Goal: Task Accomplishment & Management: Manage account settings

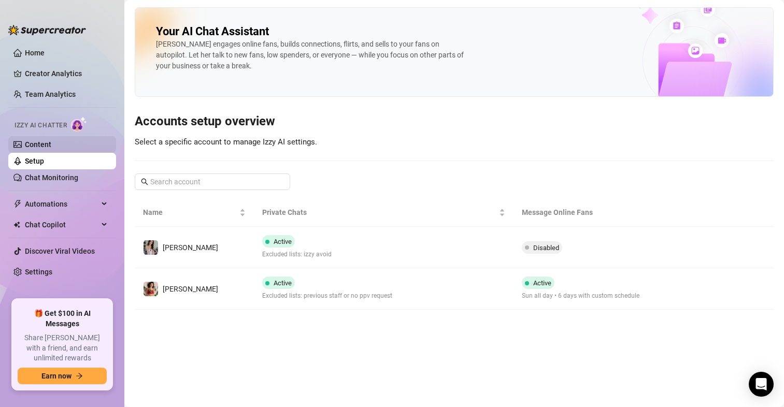
click at [31, 140] on link "Content" at bounding box center [38, 144] width 26 height 8
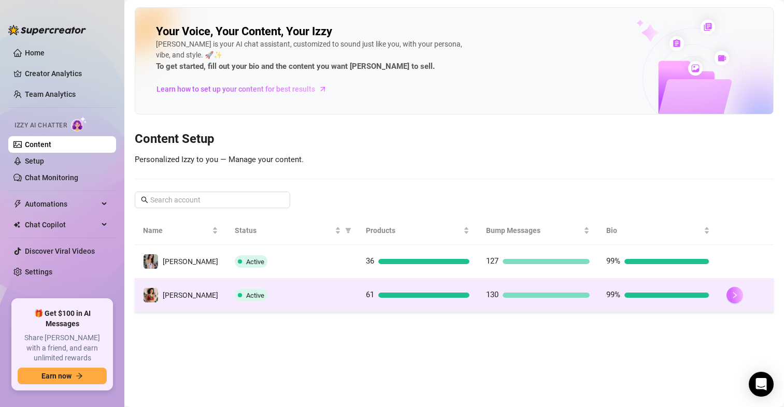
click at [733, 293] on icon "right" at bounding box center [734, 295] width 7 height 7
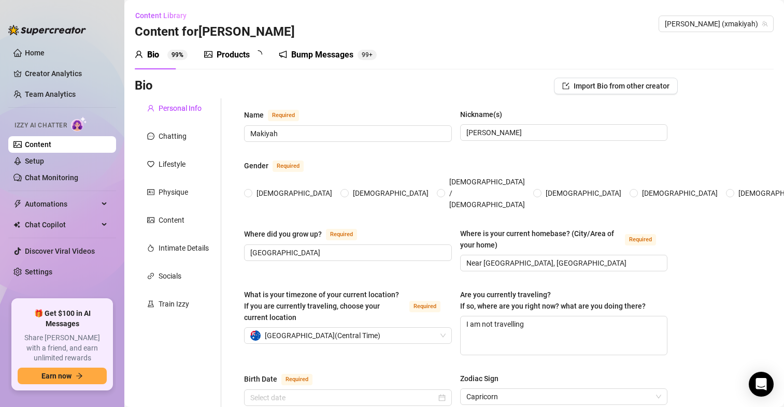
radio input "true"
type input "[DATE]"
click at [224, 49] on div "Products" at bounding box center [233, 55] width 33 height 12
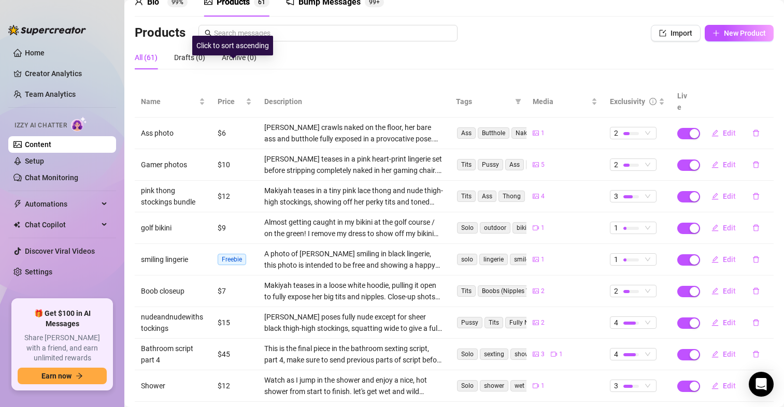
scroll to position [104, 0]
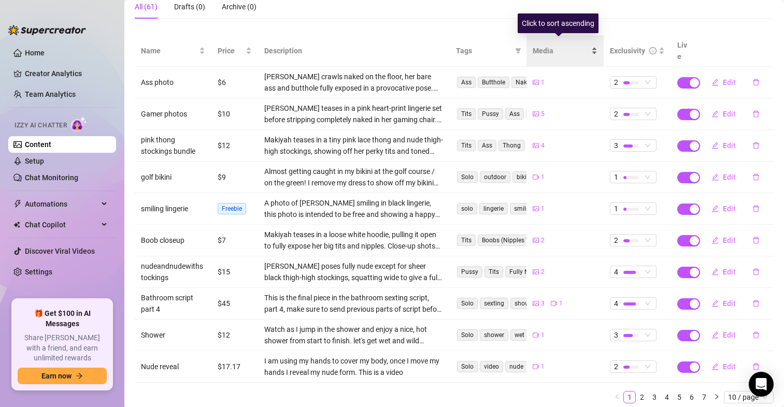
click at [545, 49] on span "Media" at bounding box center [560, 50] width 56 height 11
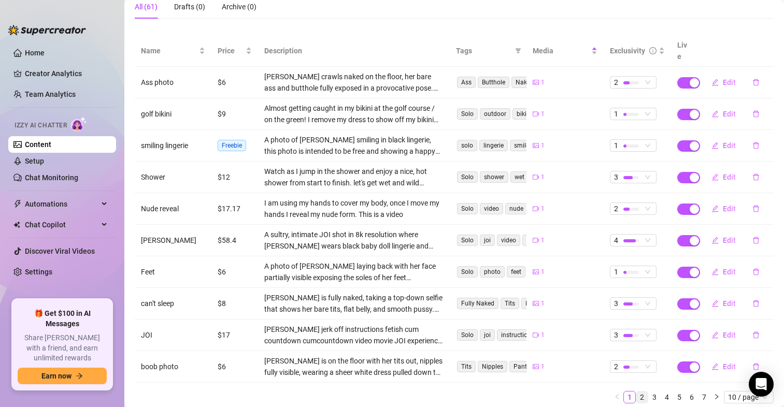
click at [636, 392] on link "2" at bounding box center [641, 397] width 11 height 11
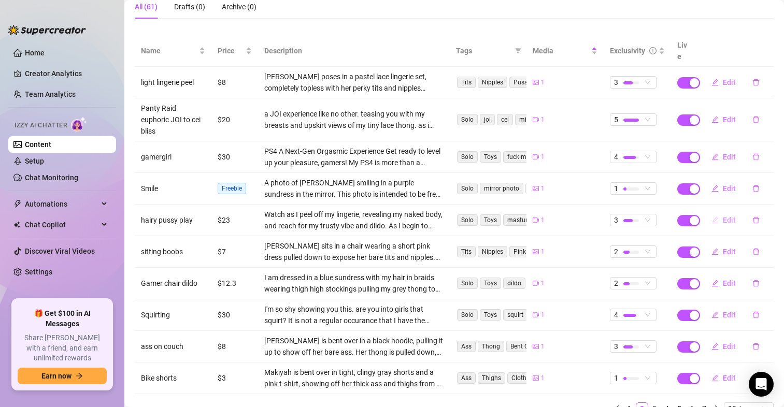
click at [714, 212] on button "Edit" at bounding box center [723, 220] width 41 height 17
type textarea "Watch as I peel off my lingerie, revealing my naked body, and reach for my trus…"
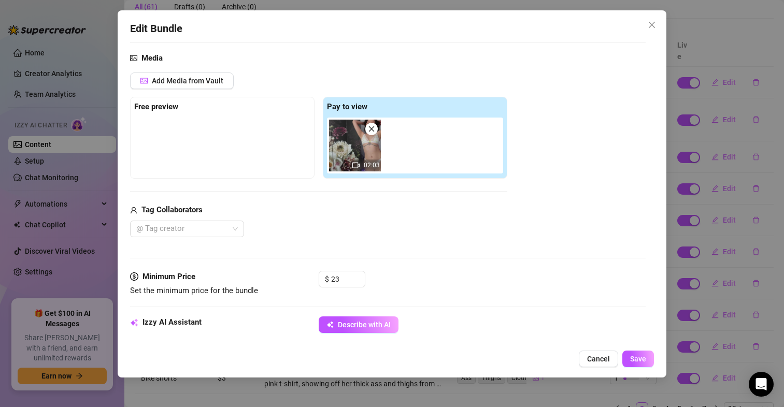
scroll to position [311, 0]
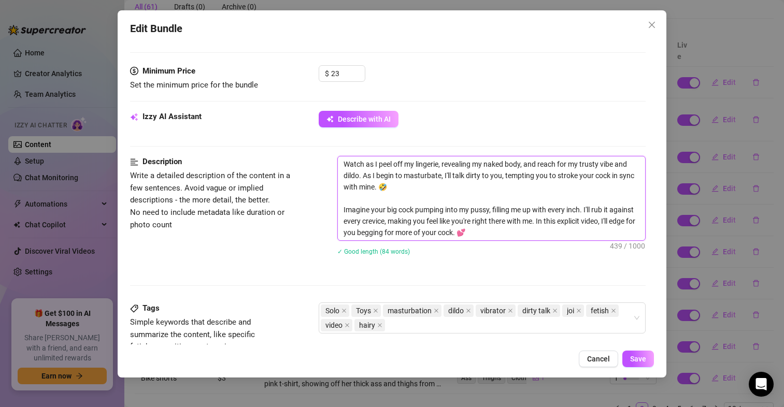
drag, startPoint x: 341, startPoint y: 162, endPoint x: 545, endPoint y: 235, distance: 216.9
click at [545, 235] on textarea "Watch as I peel off my lingerie, revealing my naked body, and reach for my trus…" at bounding box center [491, 198] width 307 height 84
click at [520, 259] on div "✓ Good length (84 words)" at bounding box center [491, 251] width 308 height 17
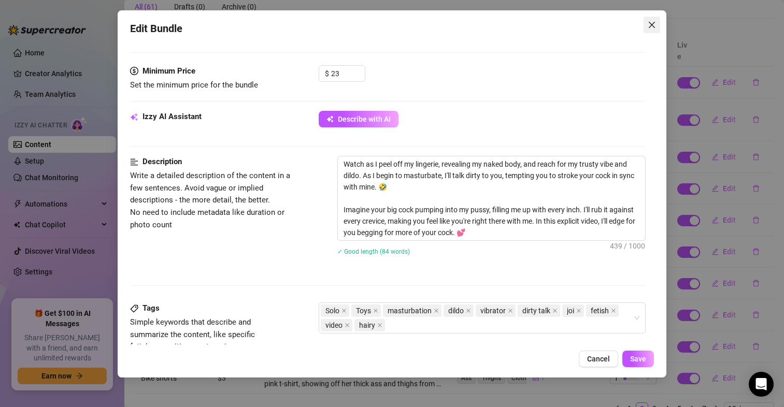
click at [656, 21] on span "Close" at bounding box center [651, 25] width 17 height 8
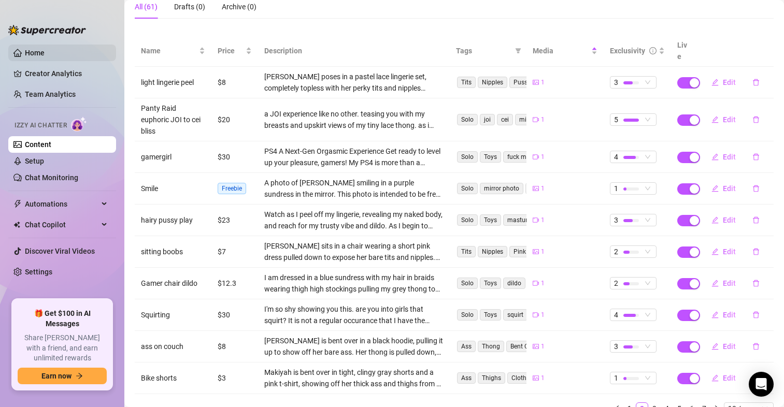
click at [45, 50] on link "Home" at bounding box center [35, 53] width 20 height 8
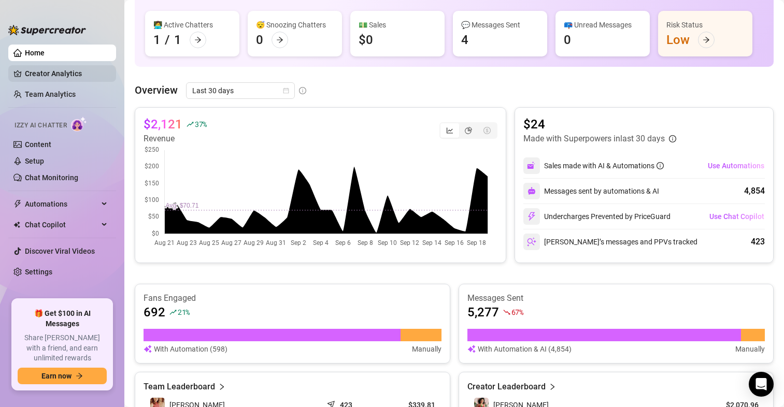
click at [76, 77] on link "Creator Analytics" at bounding box center [66, 73] width 83 height 17
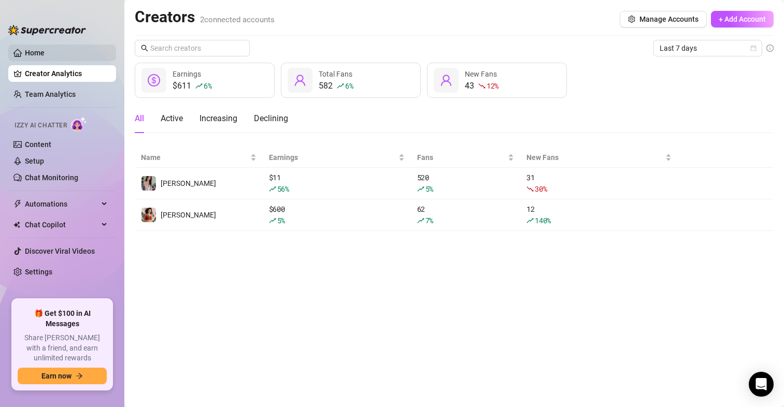
click at [45, 53] on link "Home" at bounding box center [35, 53] width 20 height 8
